Goal: Information Seeking & Learning: Learn about a topic

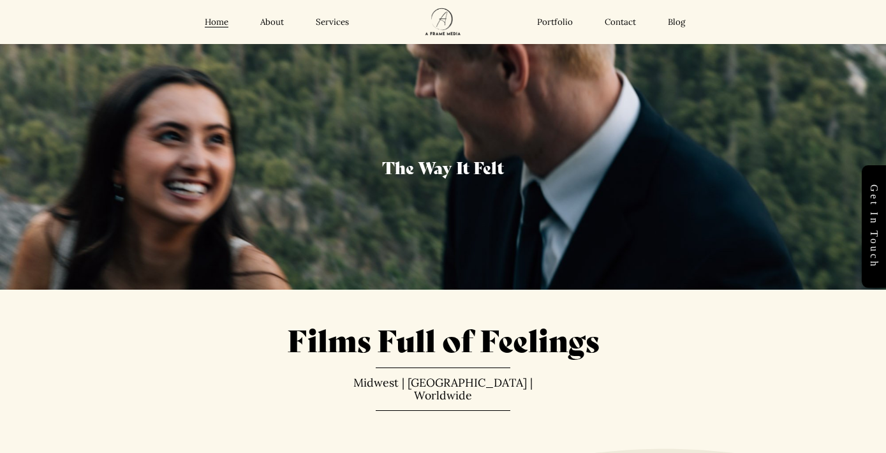
click at [269, 23] on link "About" at bounding box center [272, 22] width 24 height 11
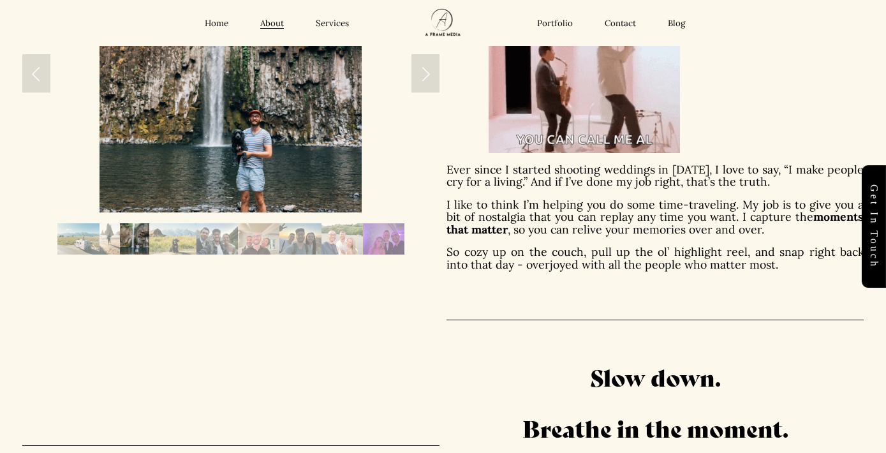
scroll to position [370, 0]
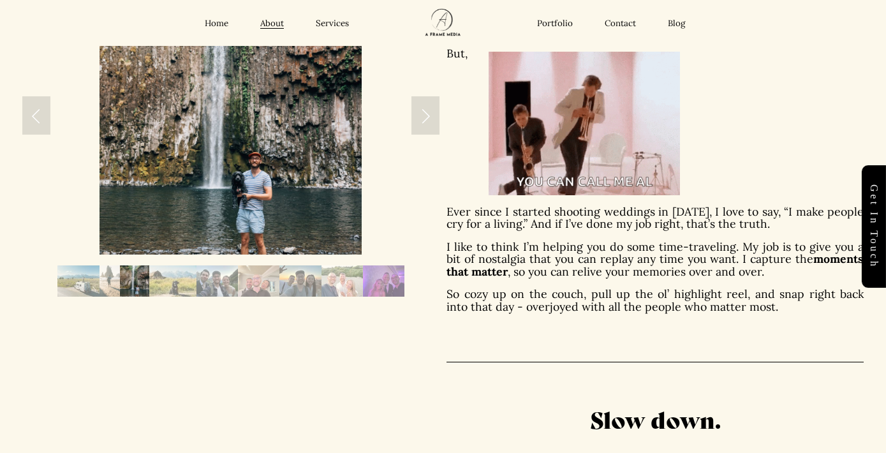
click at [265, 274] on img "Slide 6" at bounding box center [258, 280] width 41 height 31
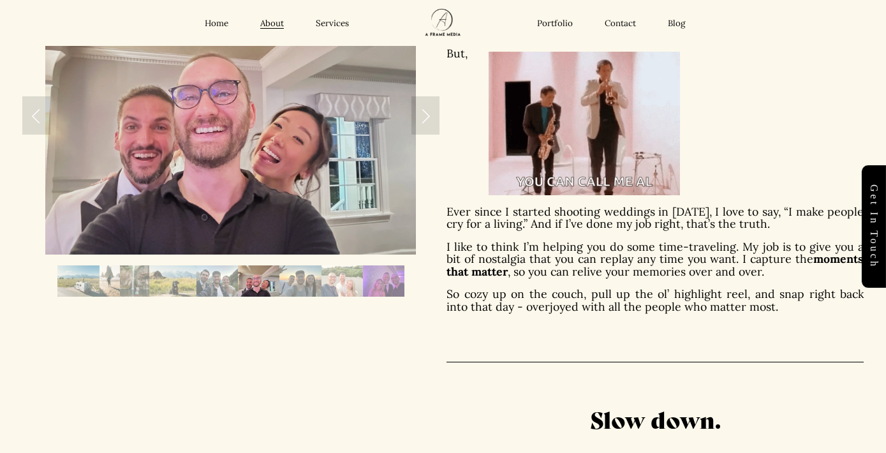
click at [235, 284] on img "Slide 5" at bounding box center [216, 280] width 41 height 31
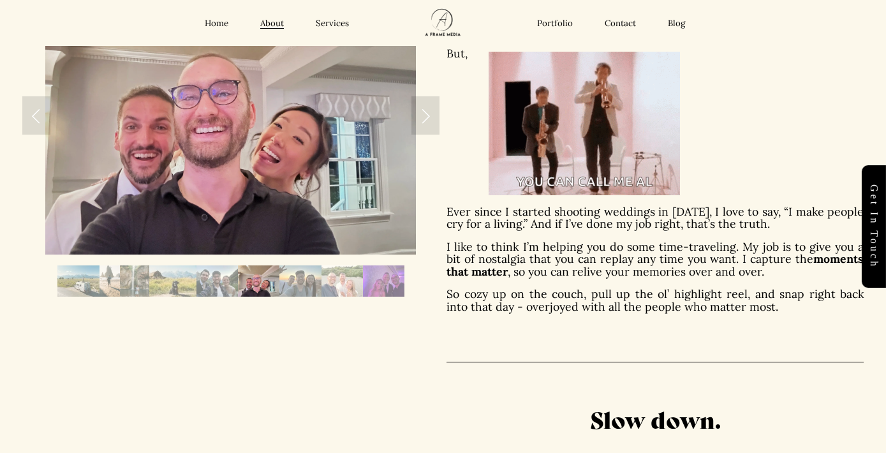
click at [194, 288] on img "Slide 4" at bounding box center [172, 280] width 47 height 31
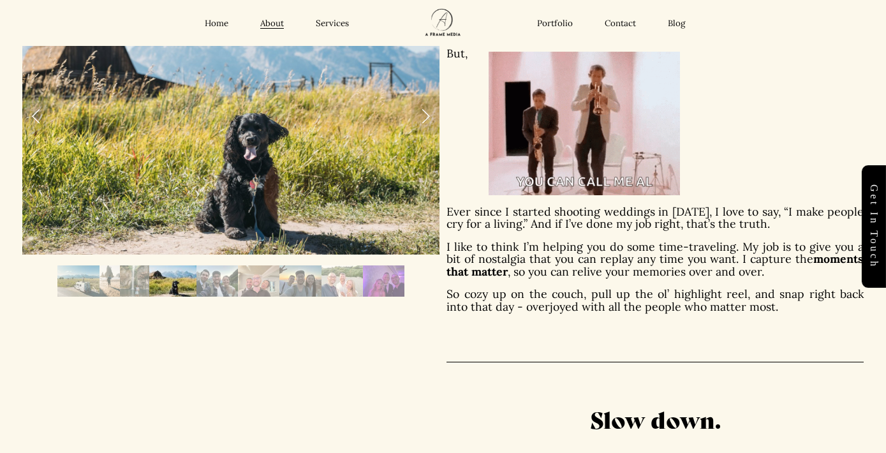
click at [172, 286] on img "Slide 4" at bounding box center [172, 280] width 47 height 31
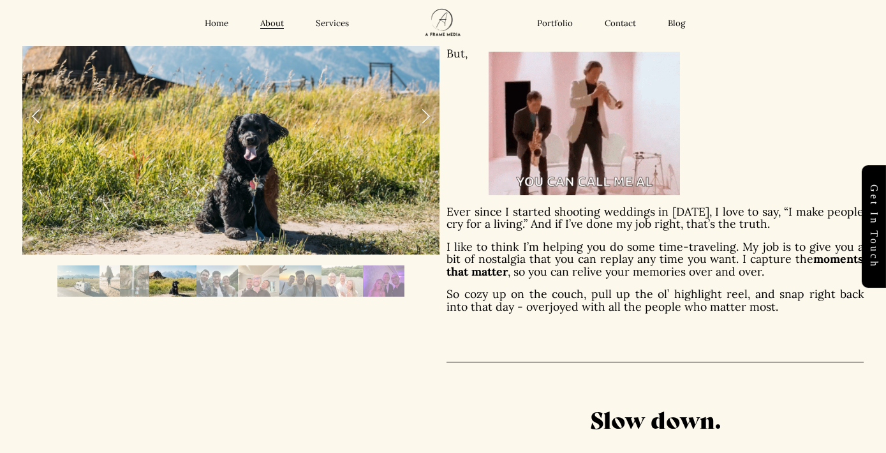
click at [143, 284] on img "Slide 3" at bounding box center [134, 280] width 29 height 31
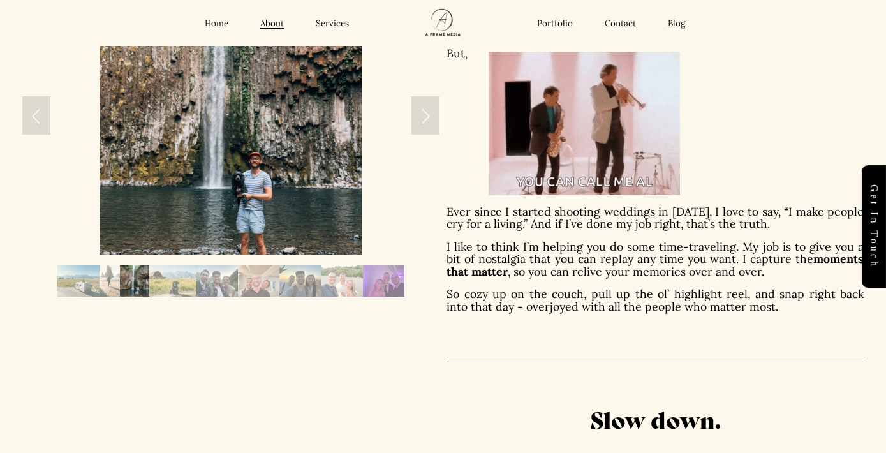
click at [119, 279] on img "Slide 2" at bounding box center [109, 280] width 21 height 31
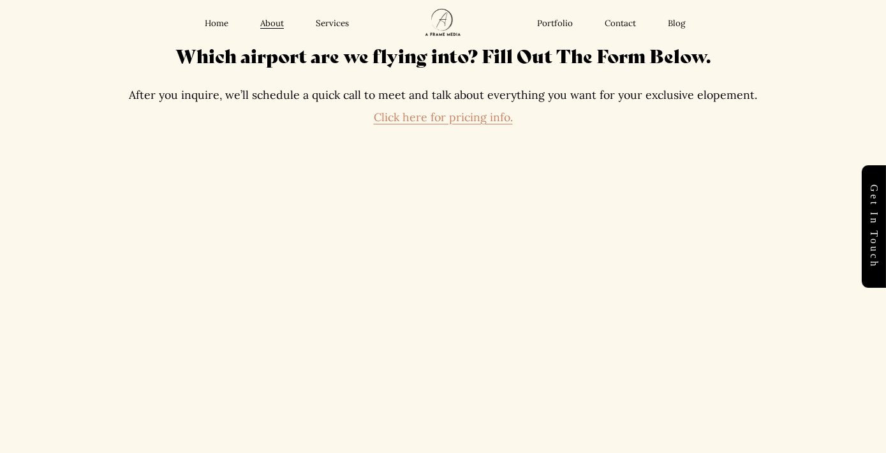
scroll to position [2451, 0]
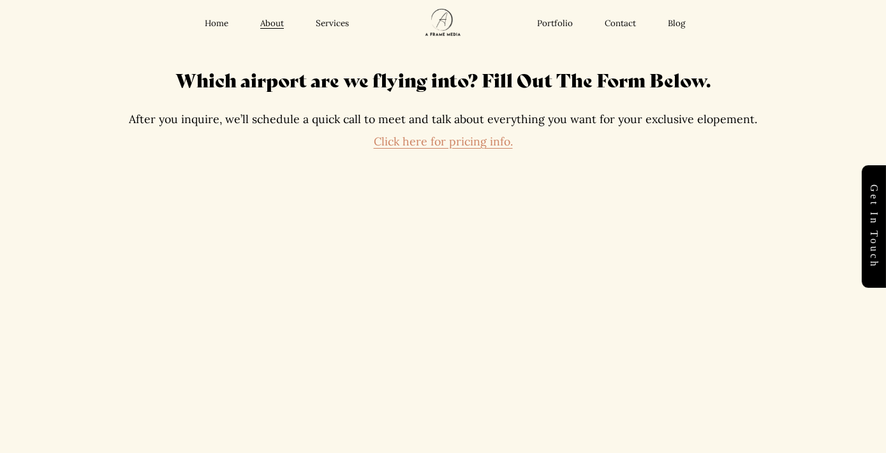
click at [422, 134] on link "Click here for pricing info." at bounding box center [443, 141] width 139 height 15
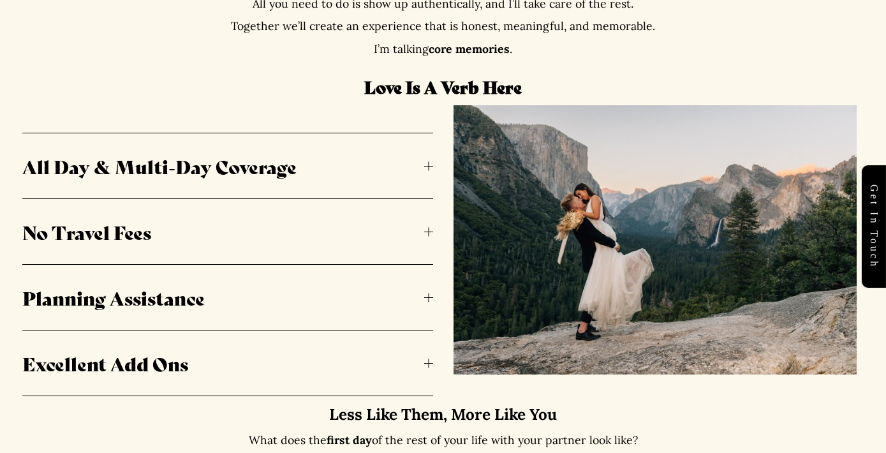
scroll to position [626, 0]
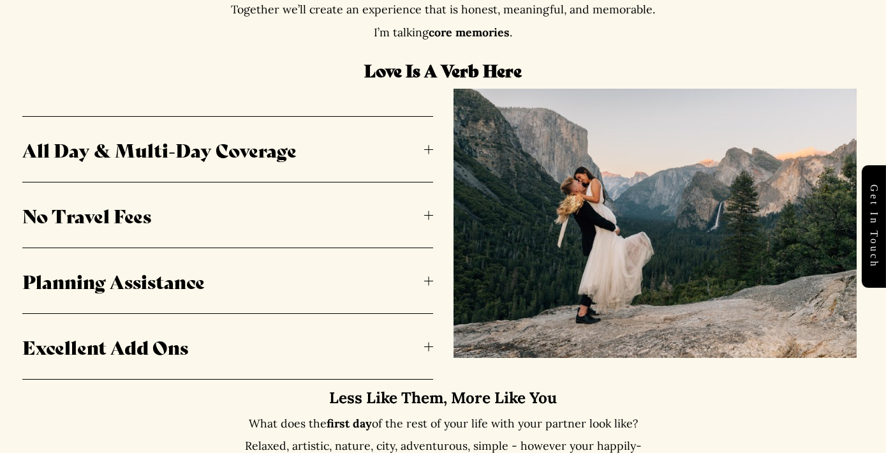
click at [420, 210] on span "No Travel Fees" at bounding box center [223, 215] width 402 height 27
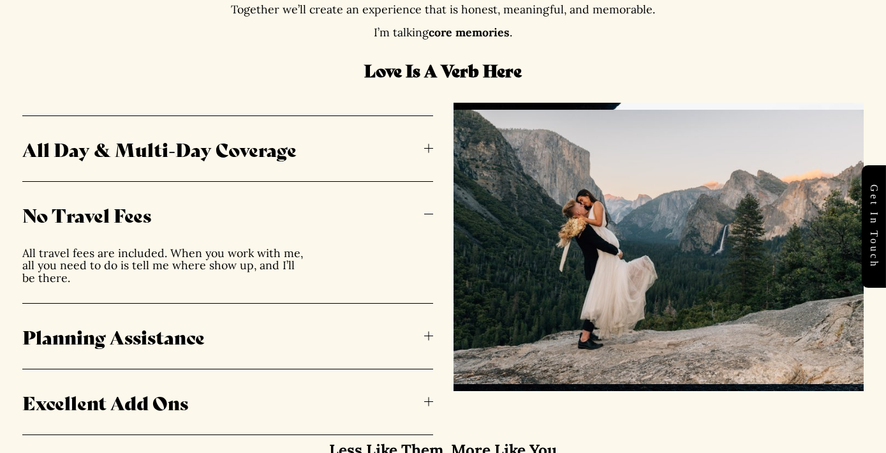
click at [420, 210] on span "No Travel Fees" at bounding box center [223, 214] width 402 height 27
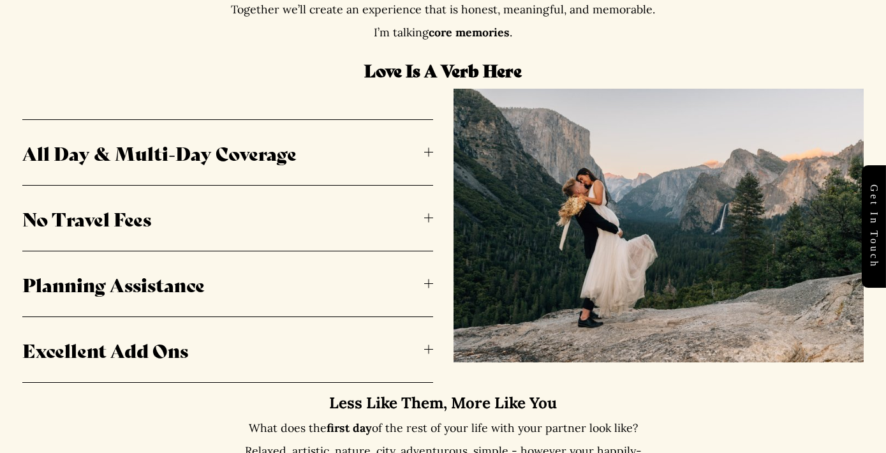
click at [411, 270] on span "Planning Assistance" at bounding box center [223, 283] width 402 height 27
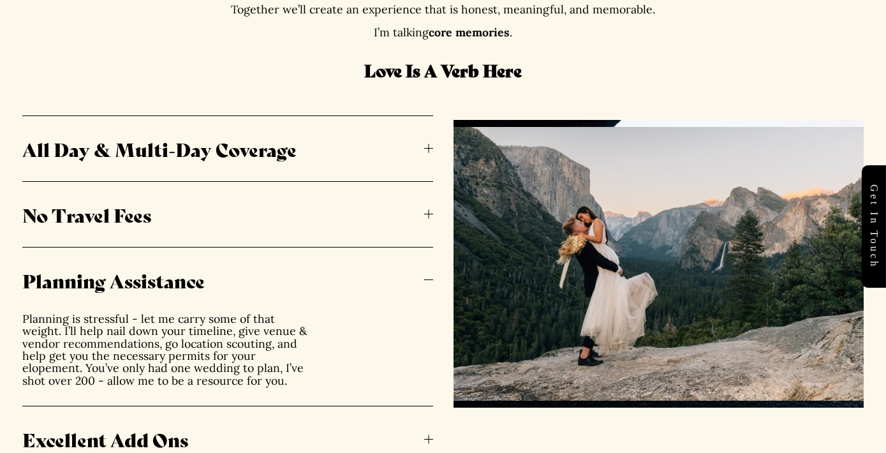
click at [411, 268] on span "Planning Assistance" at bounding box center [223, 280] width 402 height 27
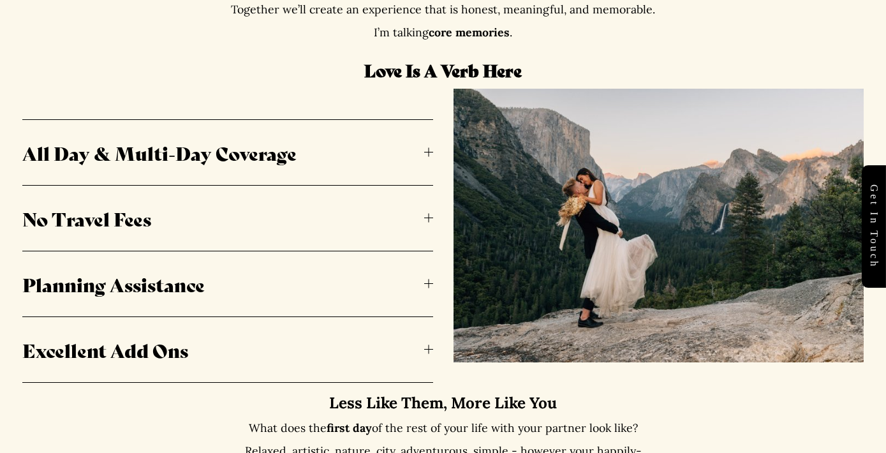
click at [409, 142] on span "All Day & Multi-Day Coverage" at bounding box center [223, 152] width 402 height 27
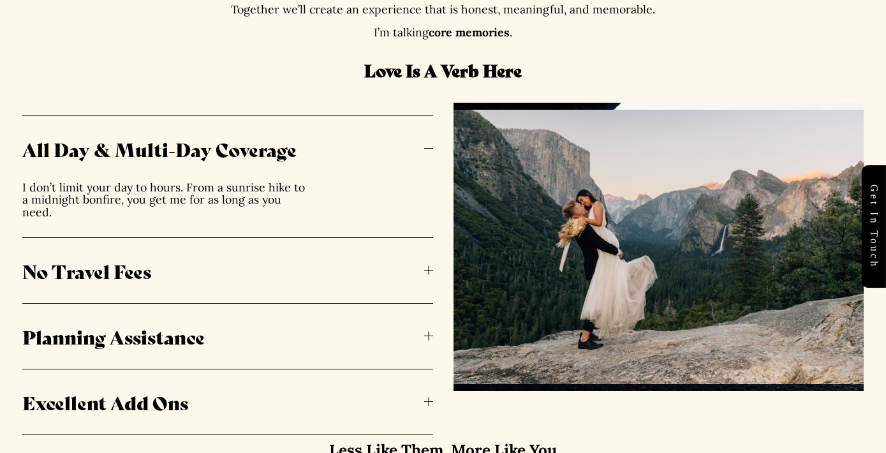
click at [409, 142] on span "All Day & Multi-Day Coverage" at bounding box center [223, 148] width 402 height 27
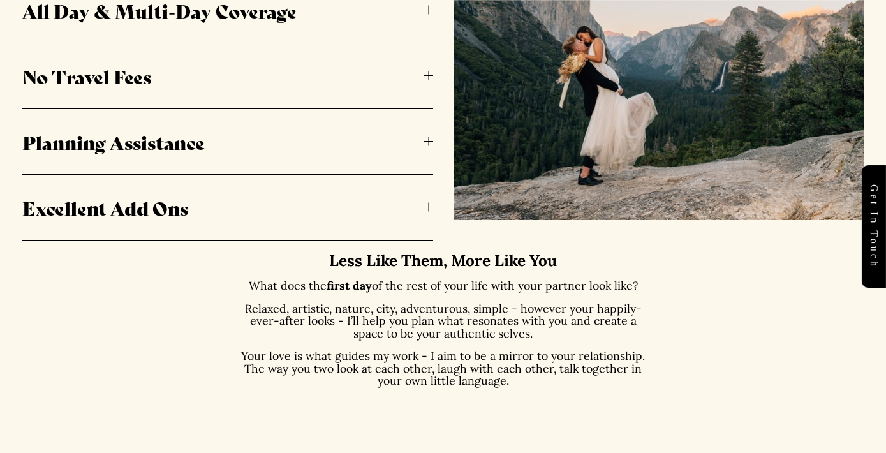
scroll to position [842, 0]
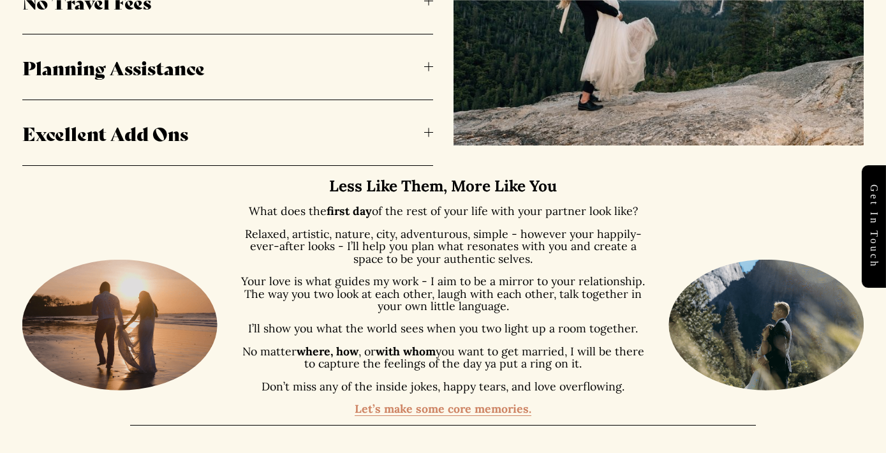
click at [404, 135] on span "Excellent Add Ons" at bounding box center [223, 132] width 402 height 27
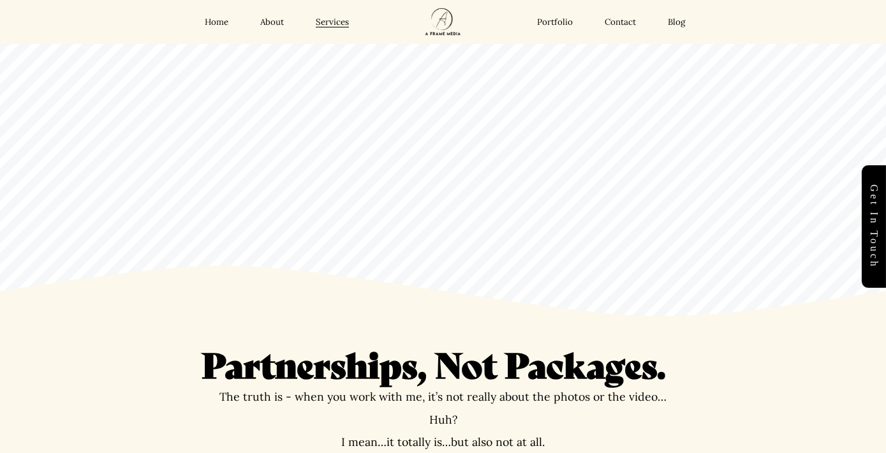
scroll to position [0, 0]
click at [565, 24] on link "Portfolio" at bounding box center [555, 22] width 36 height 11
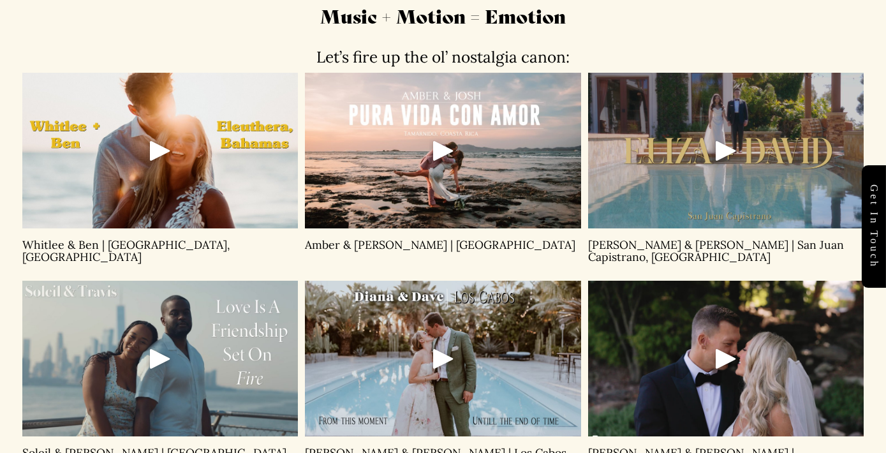
scroll to position [625, 0]
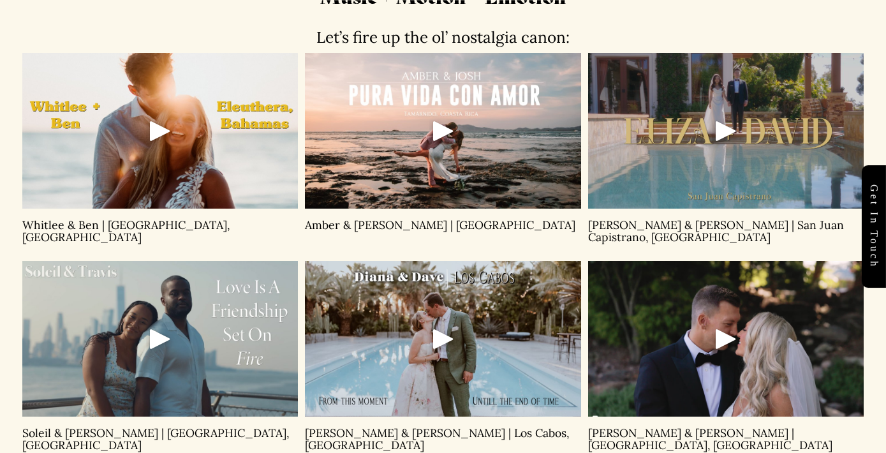
click at [159, 326] on div "Play" at bounding box center [160, 338] width 31 height 31
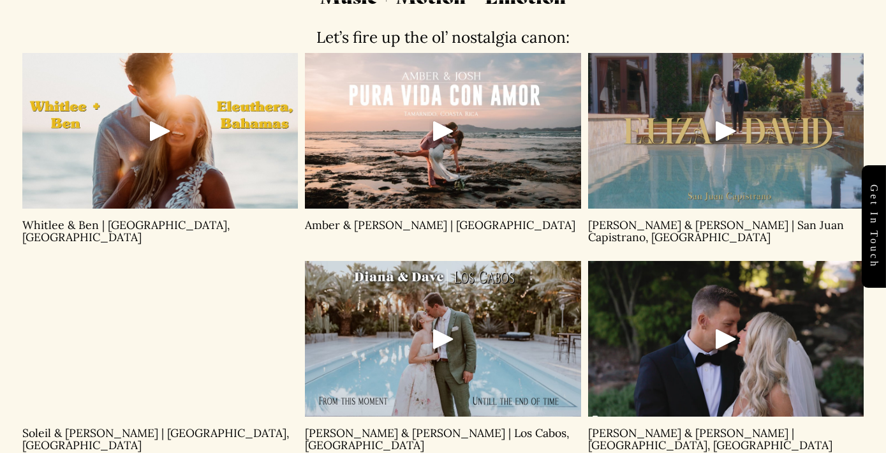
click at [286, 236] on div "Whitlee & Ben | Eleuthera, Bahamas" at bounding box center [160, 153] width 276 height 201
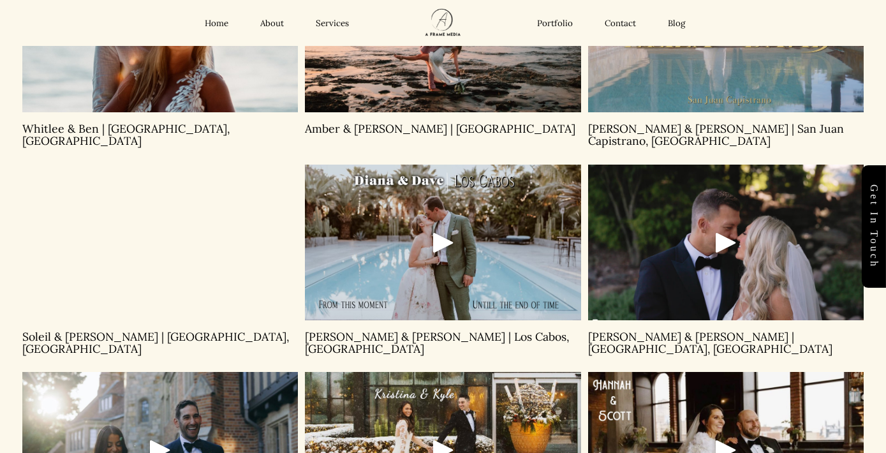
scroll to position [716, 0]
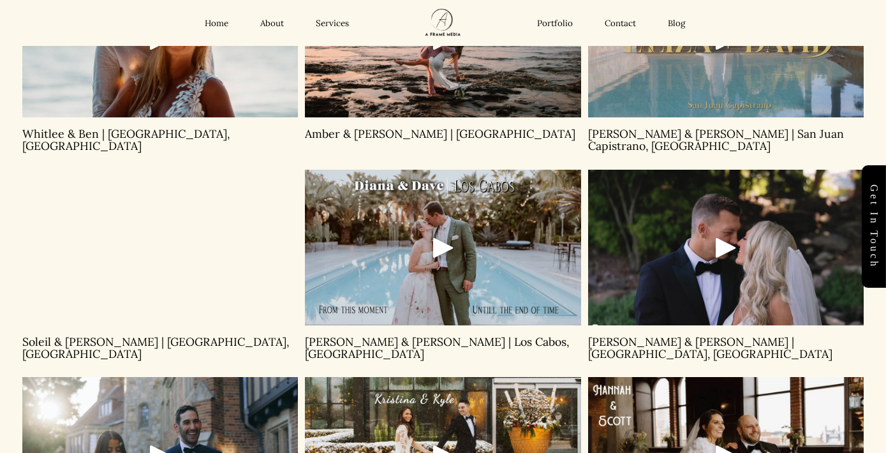
click at [439, 240] on div "Play" at bounding box center [443, 247] width 31 height 31
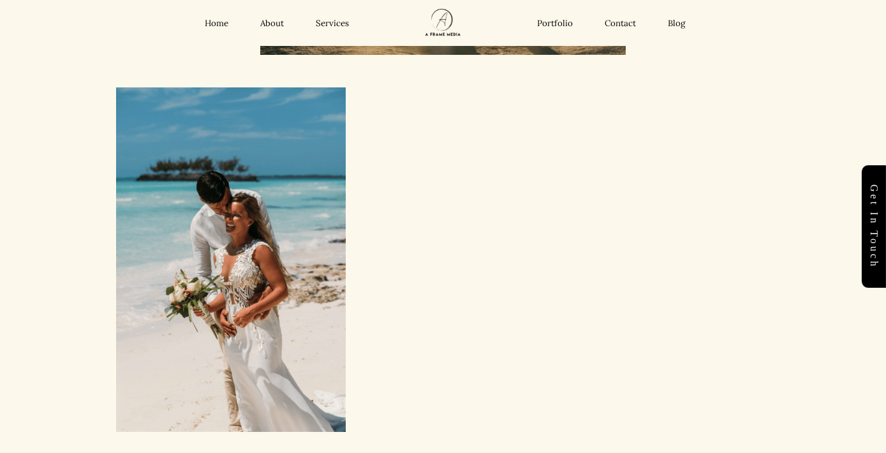
scroll to position [1475, 0]
